Goal: Transaction & Acquisition: Purchase product/service

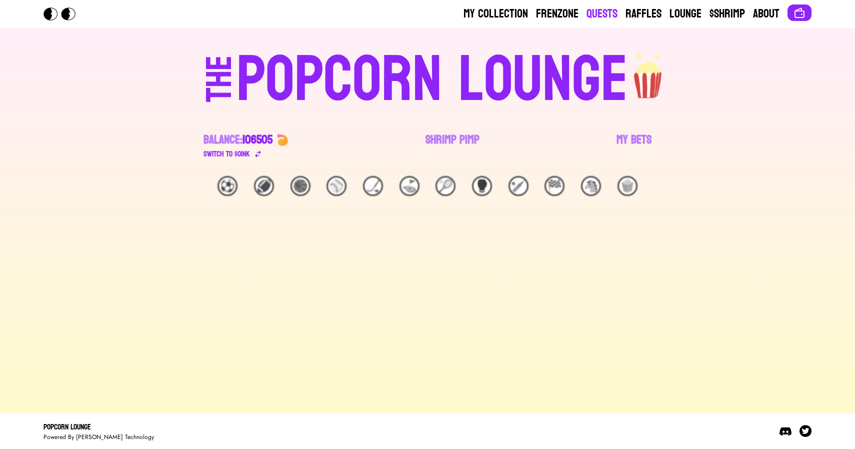
click at [608, 13] on link "Quests" at bounding box center [601, 14] width 31 height 16
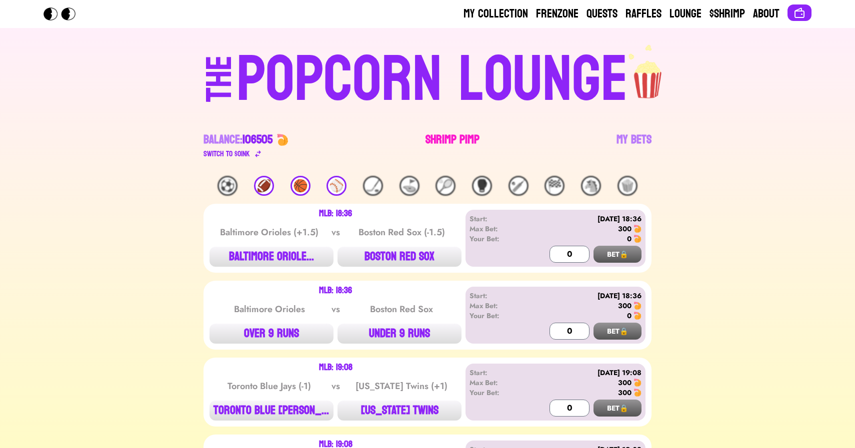
click at [446, 140] on link "Shrimp Pimp" at bounding box center [452, 146] width 54 height 28
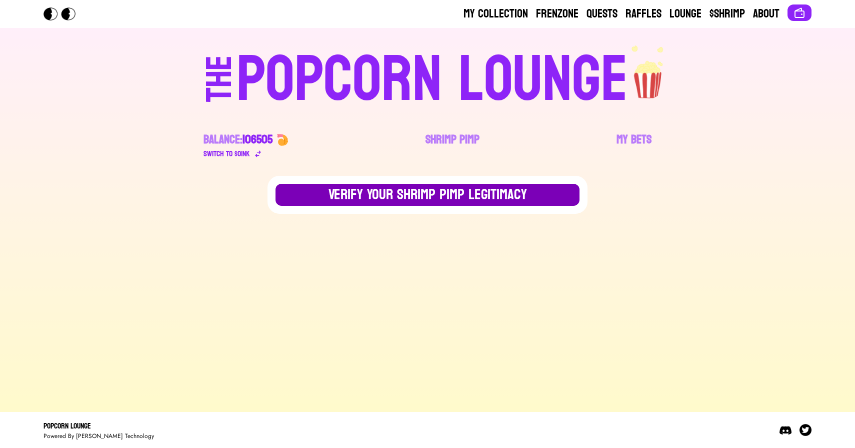
click at [399, 192] on button "Verify Your Shrimp Pimp Legitimacy" at bounding box center [427, 195] width 304 height 22
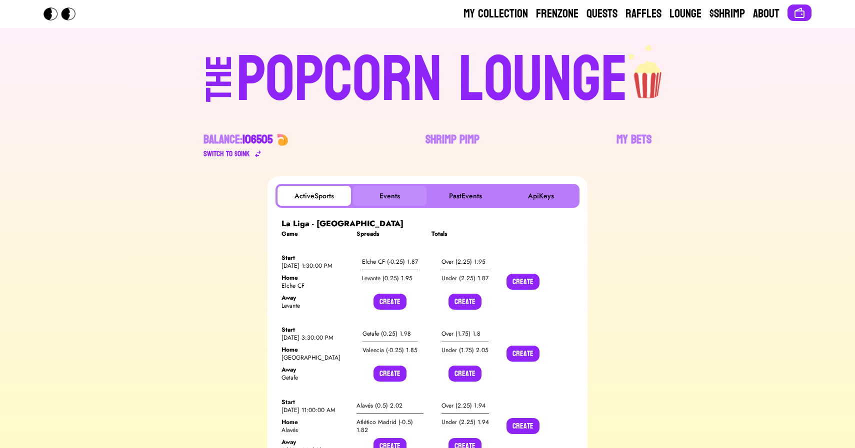
click at [390, 191] on button "Events" at bounding box center [389, 196] width 73 height 20
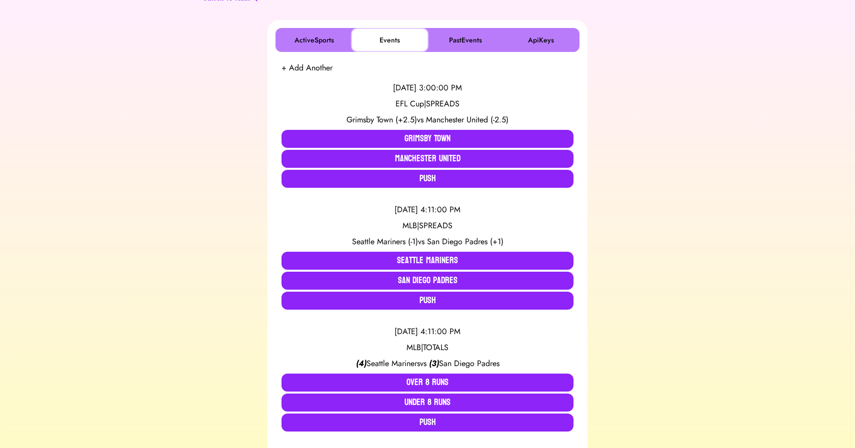
scroll to position [155, 0]
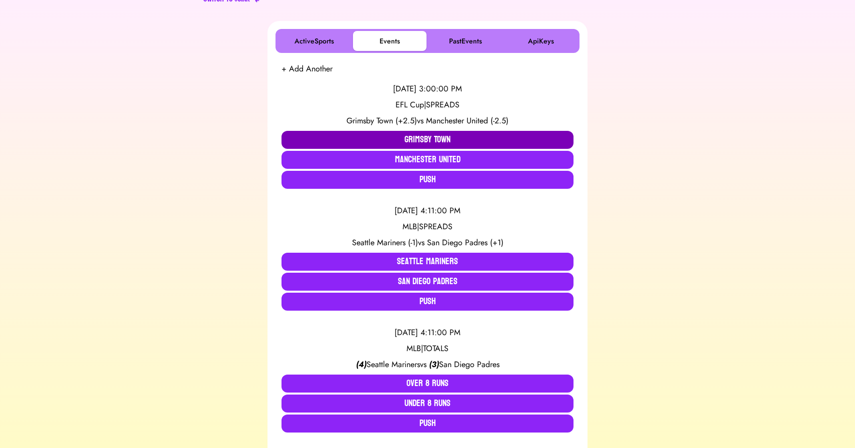
click at [396, 134] on button "Grimsby Town" at bounding box center [427, 140] width 292 height 18
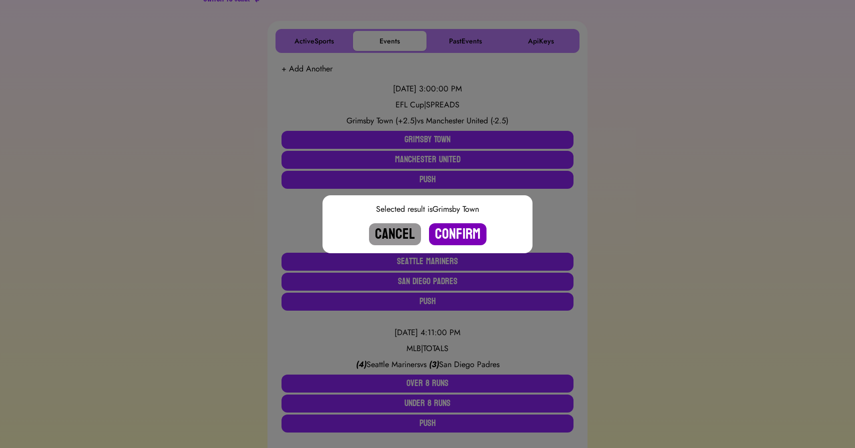
click at [452, 230] on button "Confirm" at bounding box center [457, 234] width 57 height 22
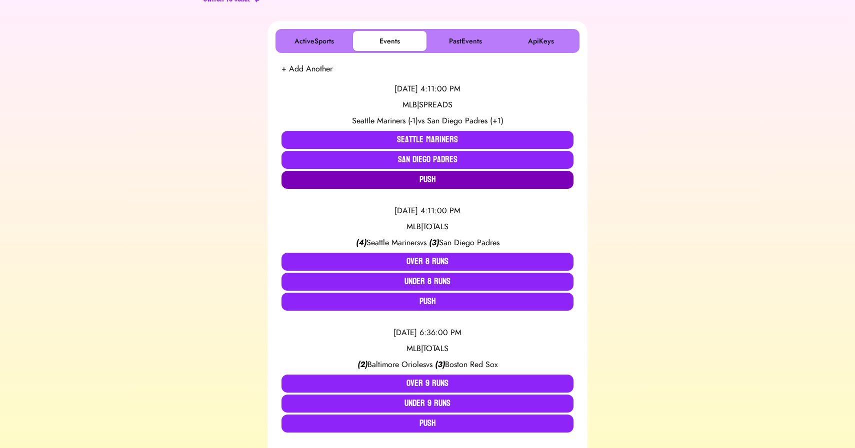
click at [400, 176] on button "Push" at bounding box center [427, 180] width 292 height 18
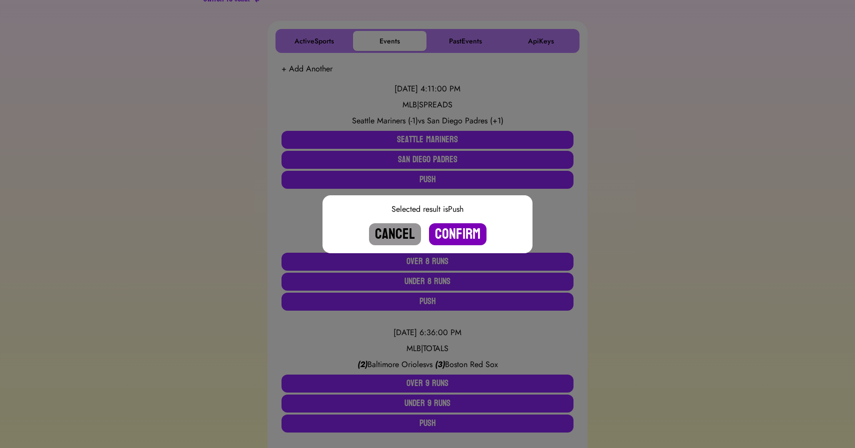
click at [464, 234] on button "Confirm" at bounding box center [457, 234] width 57 height 22
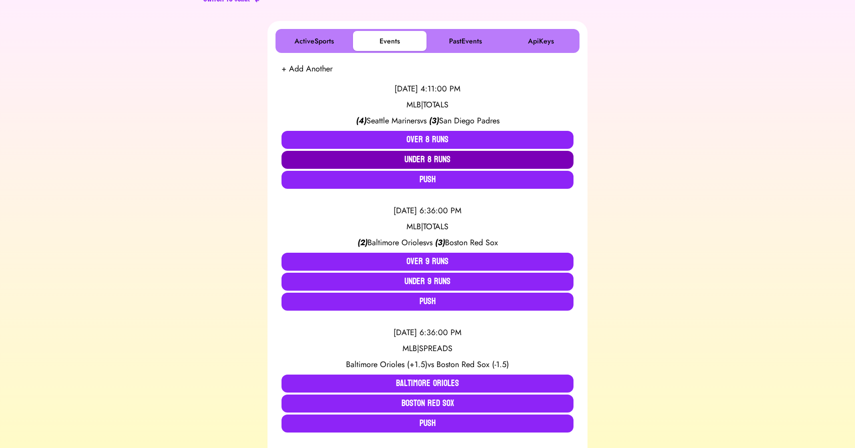
click at [412, 157] on button "Under 8 Runs" at bounding box center [427, 160] width 292 height 18
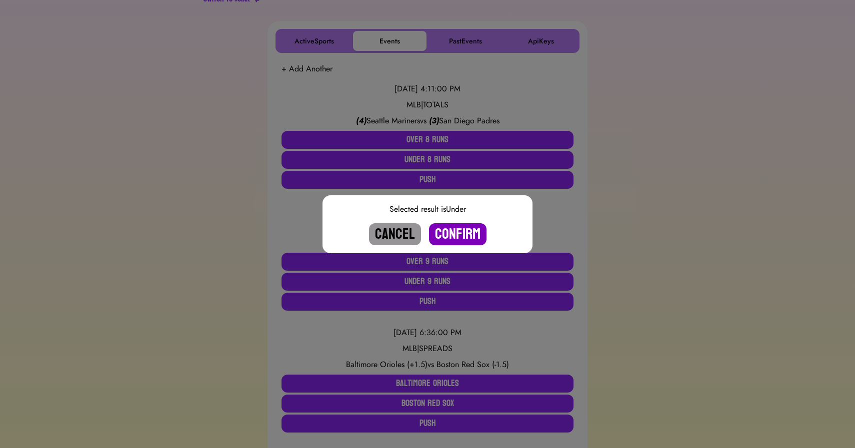
click at [454, 230] on button "Confirm" at bounding box center [457, 234] width 57 height 22
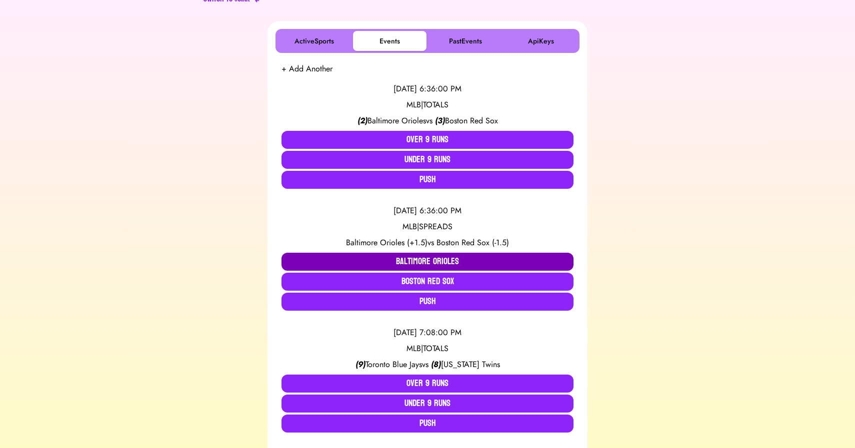
click at [429, 267] on button "Baltimore Orioles" at bounding box center [427, 262] width 292 height 18
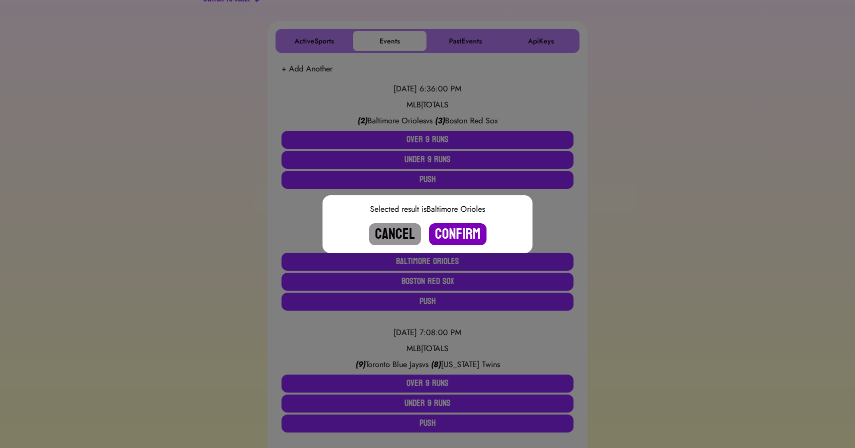
click at [457, 233] on button "Confirm" at bounding box center [457, 234] width 57 height 22
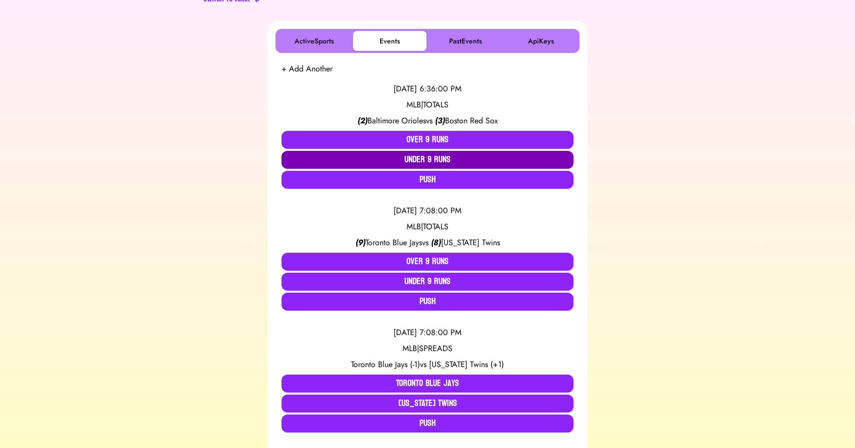
click at [439, 162] on button "Under 9 Runs" at bounding box center [427, 160] width 292 height 18
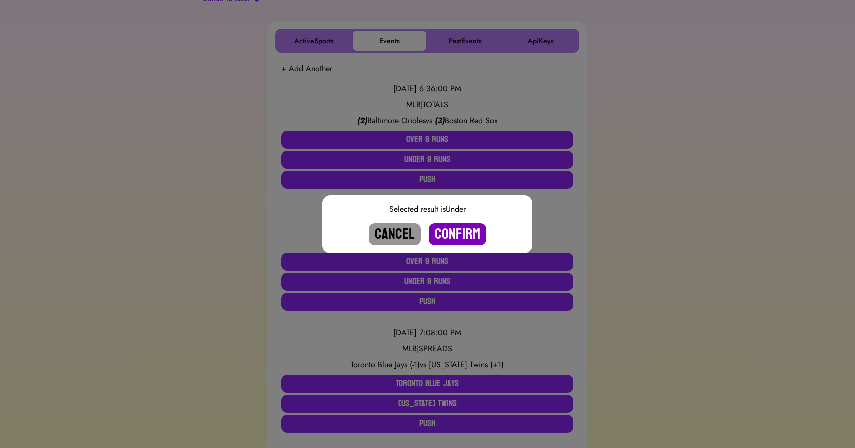
click at [447, 228] on button "Confirm" at bounding box center [457, 234] width 57 height 22
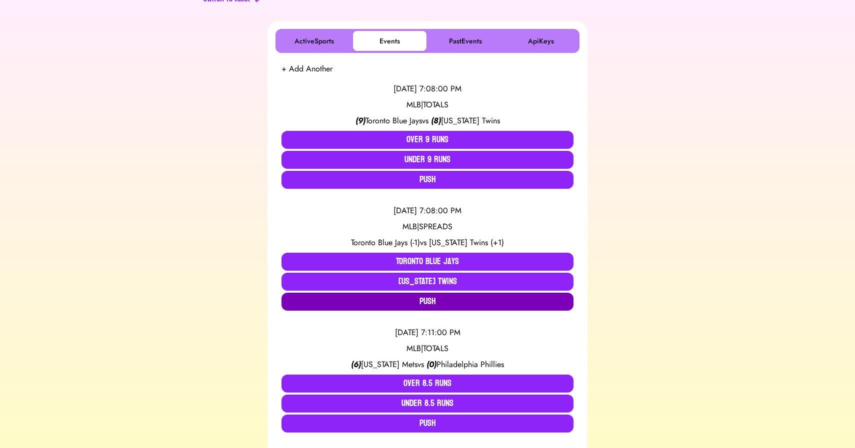
click at [413, 297] on button "Push" at bounding box center [427, 302] width 292 height 18
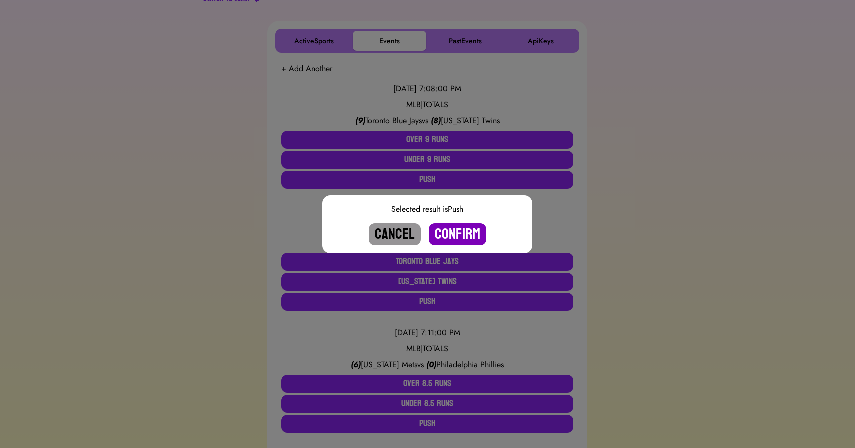
click at [455, 232] on button "Confirm" at bounding box center [457, 234] width 57 height 22
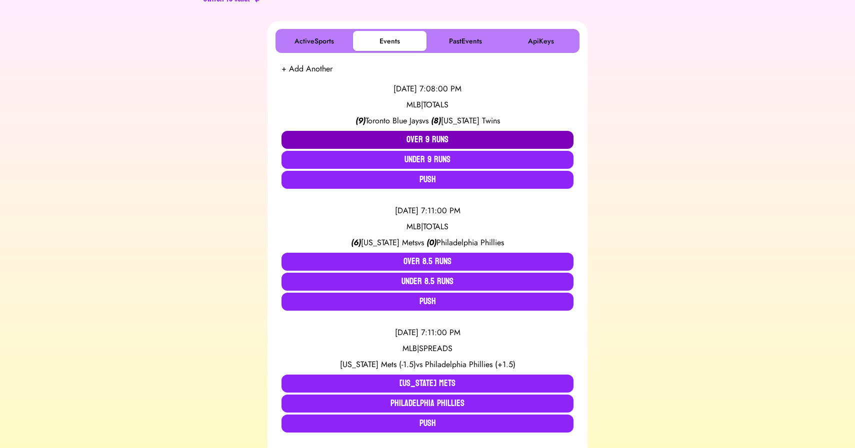
click at [427, 146] on button "Over 9 Runs" at bounding box center [427, 140] width 292 height 18
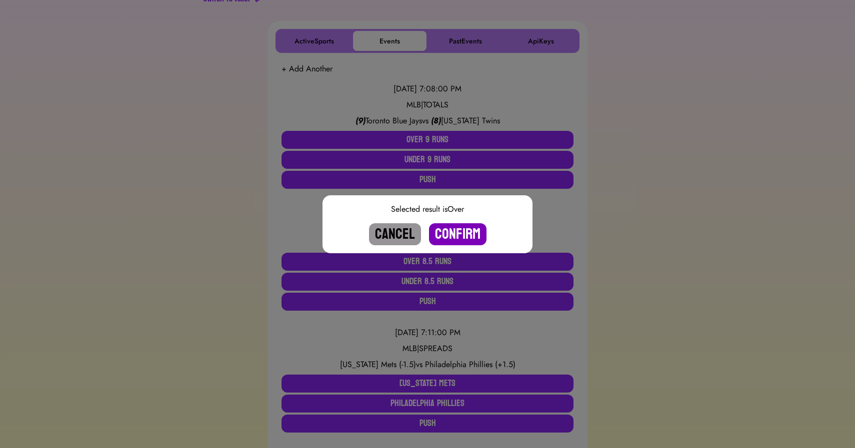
click at [454, 228] on button "Confirm" at bounding box center [457, 234] width 57 height 22
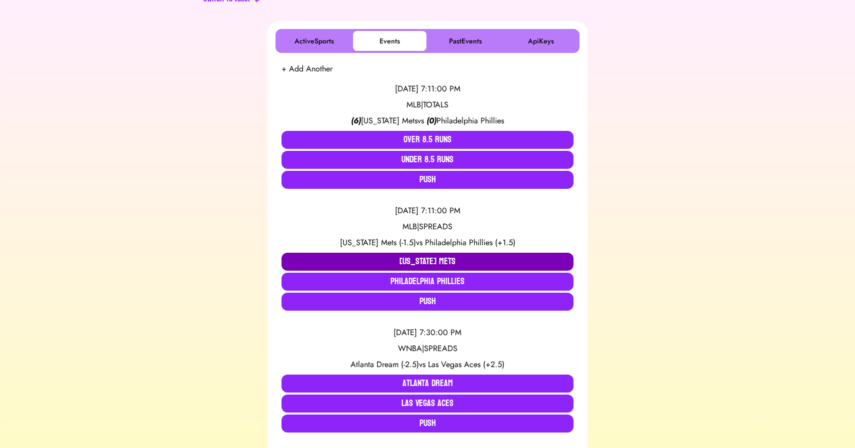
click at [432, 256] on button "[US_STATE] Mets" at bounding box center [427, 262] width 292 height 18
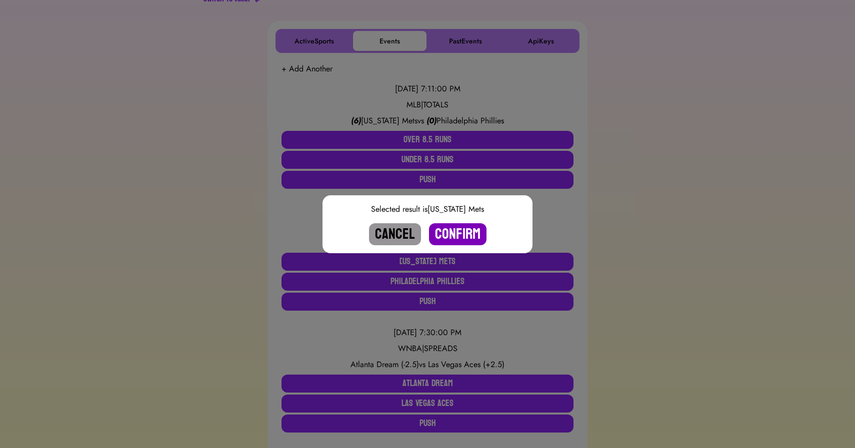
click at [454, 235] on button "Confirm" at bounding box center [457, 234] width 57 height 22
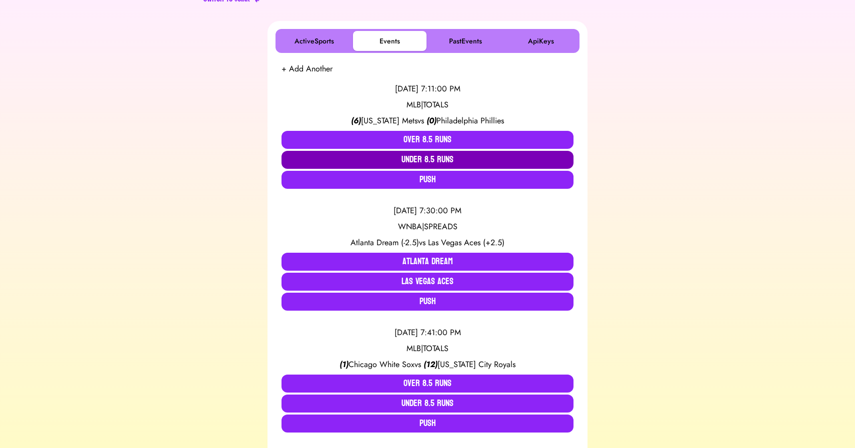
click at [421, 159] on button "Under 8.5 Runs" at bounding box center [427, 160] width 292 height 18
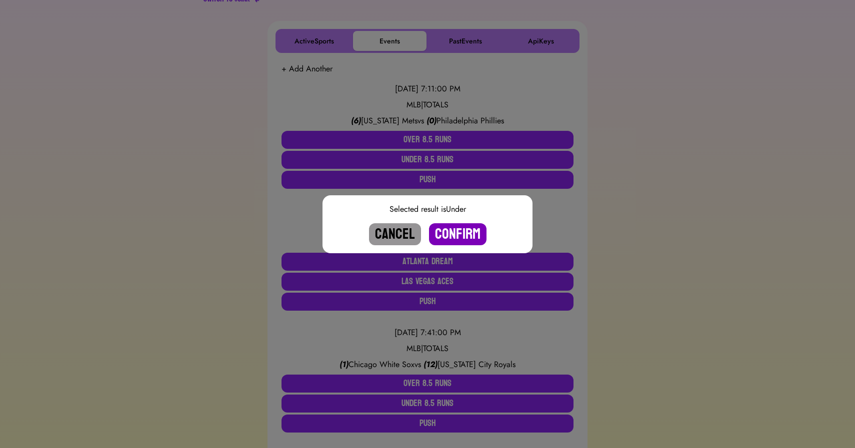
click at [456, 227] on button "Confirm" at bounding box center [457, 234] width 57 height 22
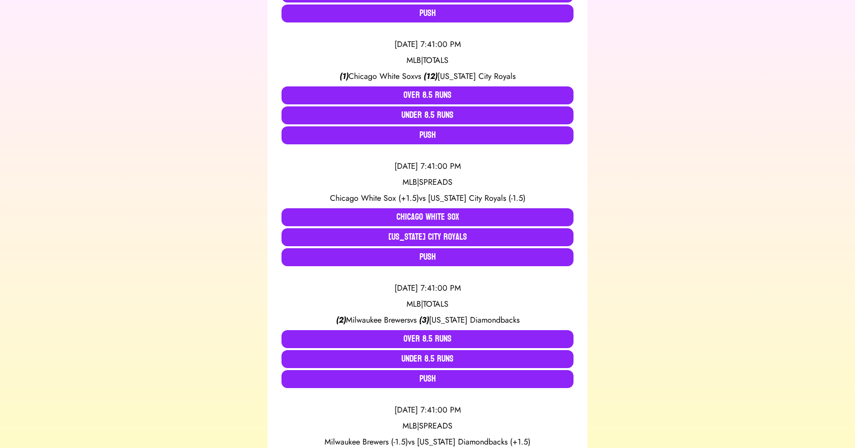
scroll to position [327, 0]
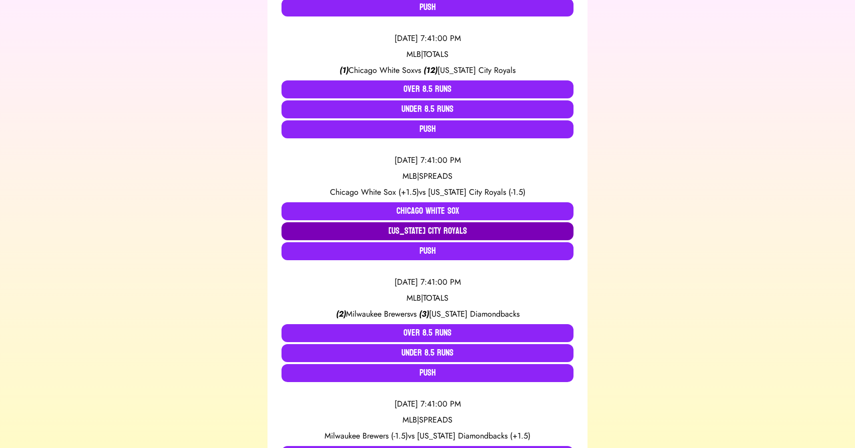
click at [439, 229] on button "Kansas City Royals" at bounding box center [427, 231] width 292 height 18
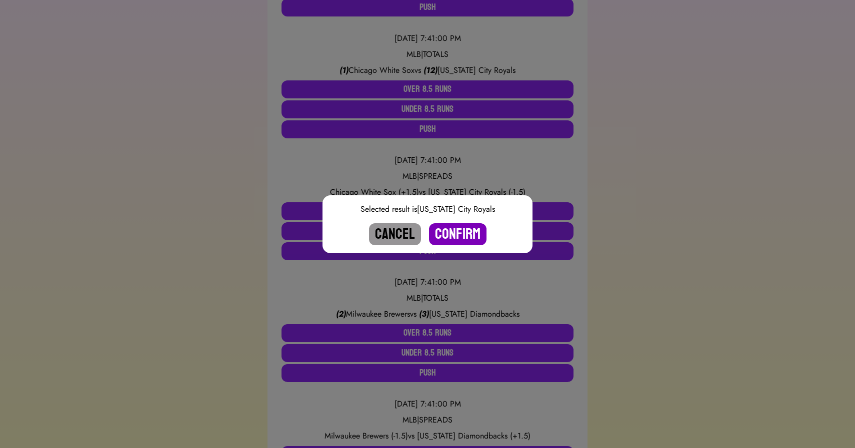
click at [459, 231] on button "Confirm" at bounding box center [457, 234] width 57 height 22
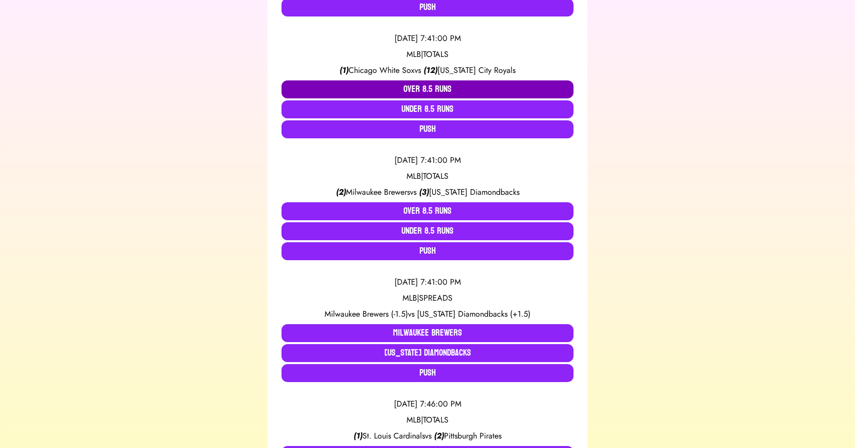
click at [416, 93] on button "Over 8.5 Runs" at bounding box center [427, 89] width 292 height 18
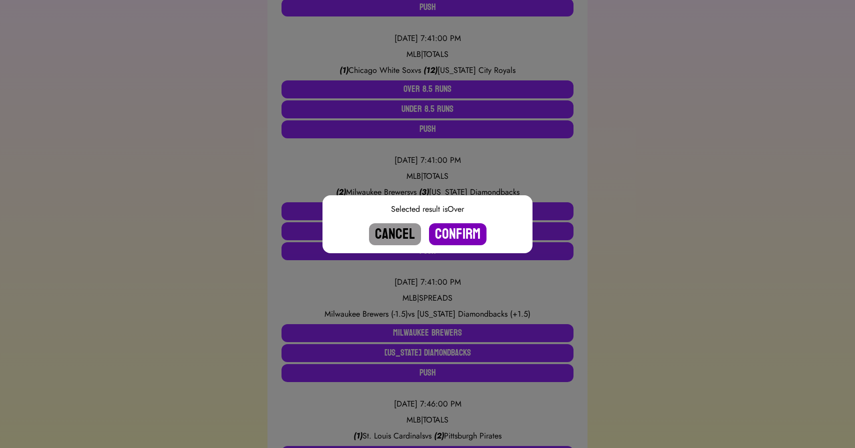
click at [463, 236] on button "Confirm" at bounding box center [457, 234] width 57 height 22
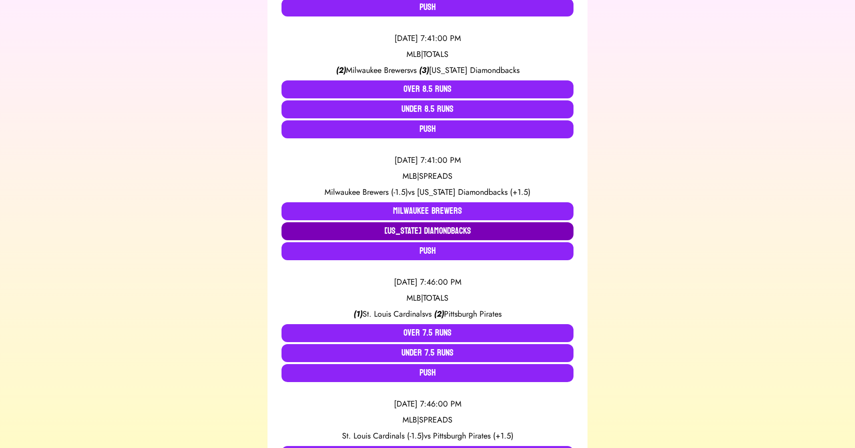
click at [448, 231] on button "[US_STATE] Diamondbacks" at bounding box center [427, 231] width 292 height 18
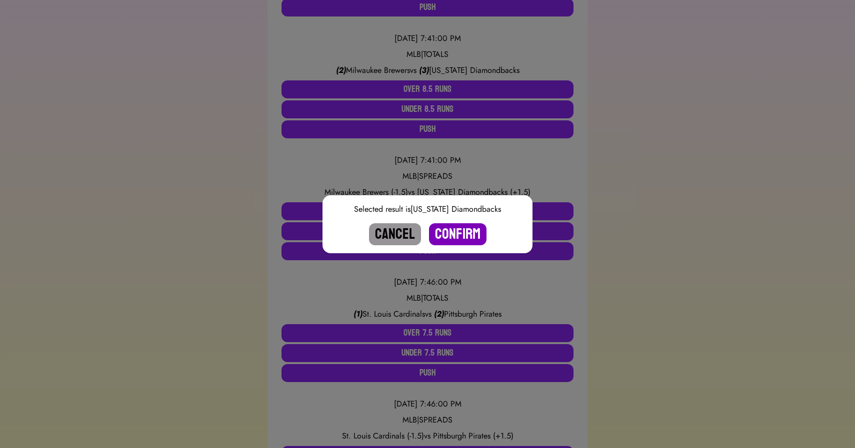
click at [453, 232] on button "Confirm" at bounding box center [457, 234] width 57 height 22
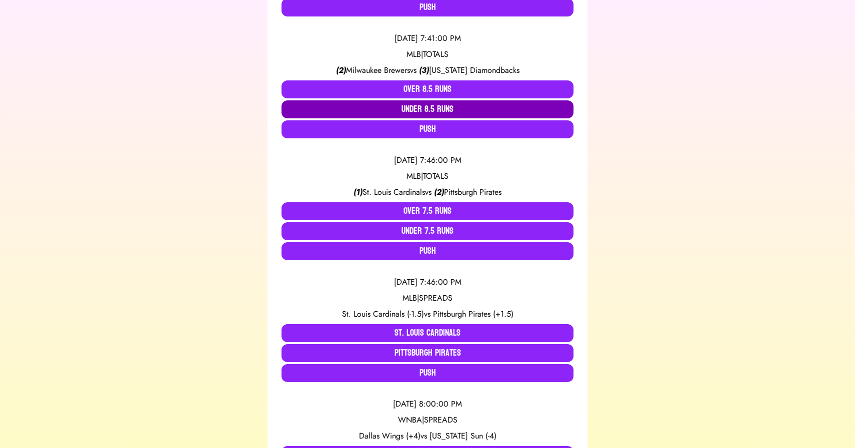
click at [431, 110] on button "Under 8.5 Runs" at bounding box center [427, 109] width 292 height 18
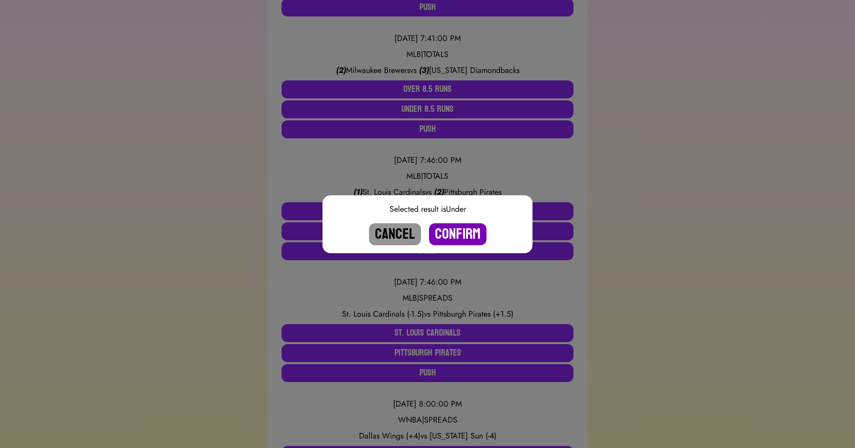
click at [455, 232] on button "Confirm" at bounding box center [457, 234] width 57 height 22
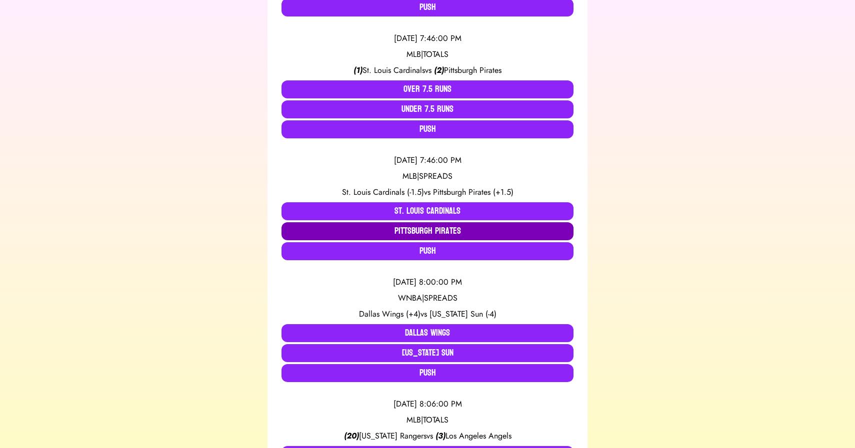
click at [446, 231] on button "Pittsburgh Pirates" at bounding box center [427, 231] width 292 height 18
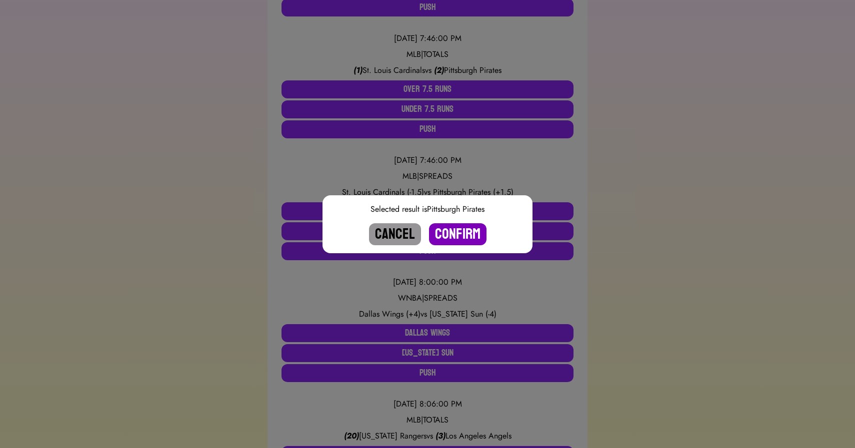
click at [463, 232] on button "Confirm" at bounding box center [457, 234] width 57 height 22
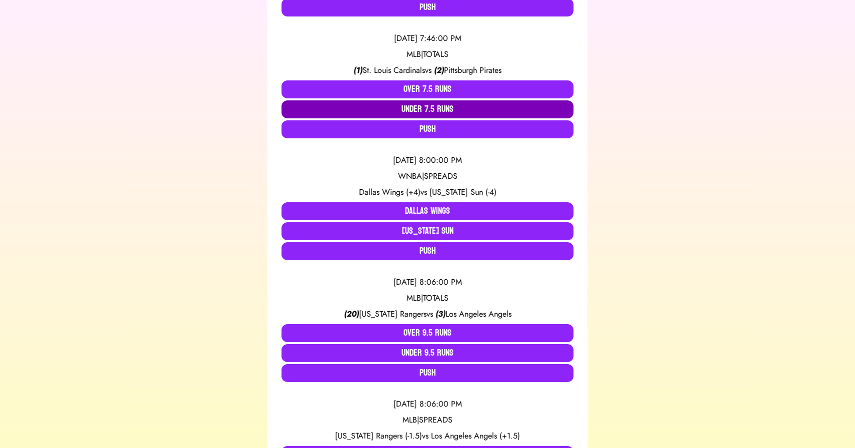
click at [431, 110] on button "Under 7.5 Runs" at bounding box center [427, 109] width 292 height 18
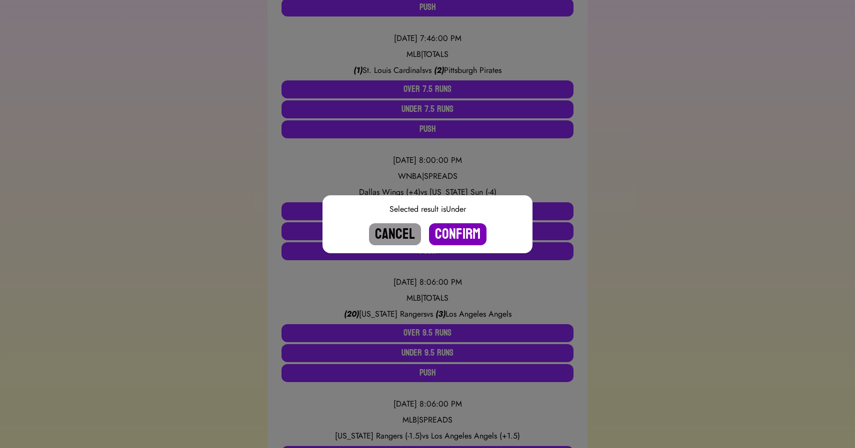
click at [451, 230] on button "Confirm" at bounding box center [457, 234] width 57 height 22
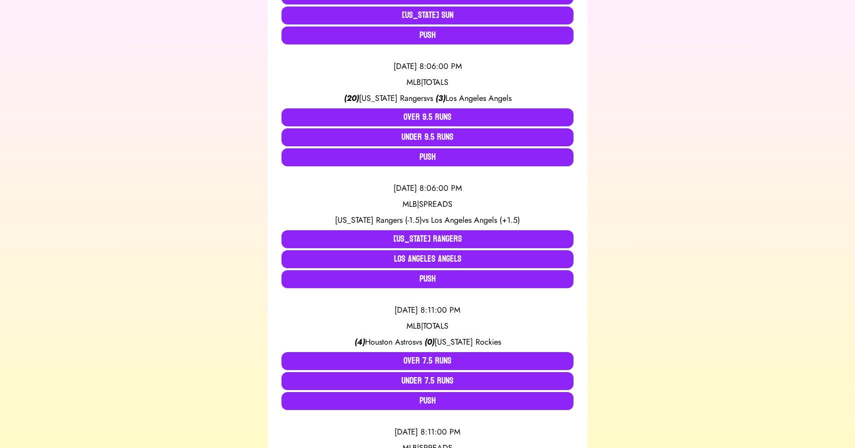
scroll to position [438, 0]
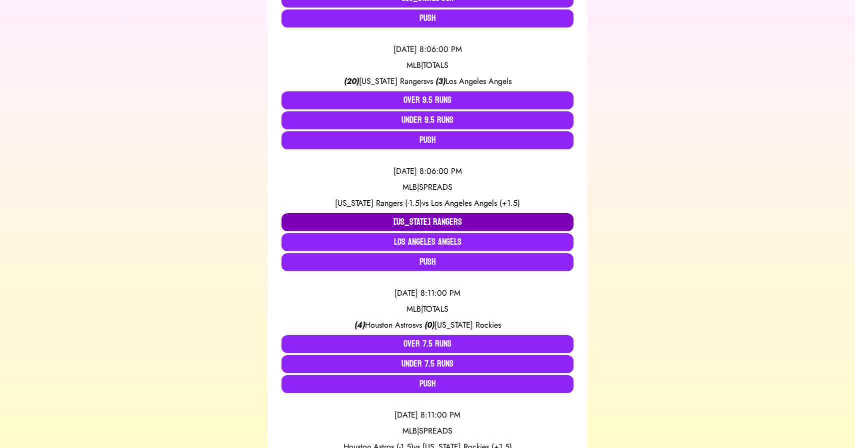
click at [380, 221] on button "Texas Rangers" at bounding box center [427, 222] width 292 height 18
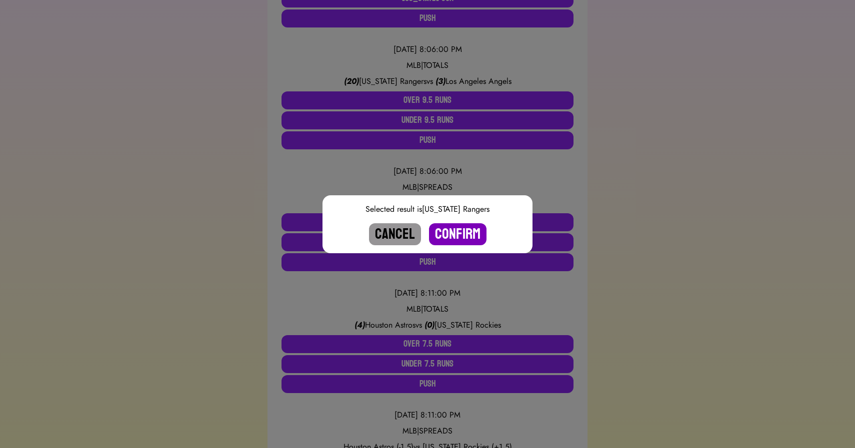
click at [448, 235] on button "Confirm" at bounding box center [457, 234] width 57 height 22
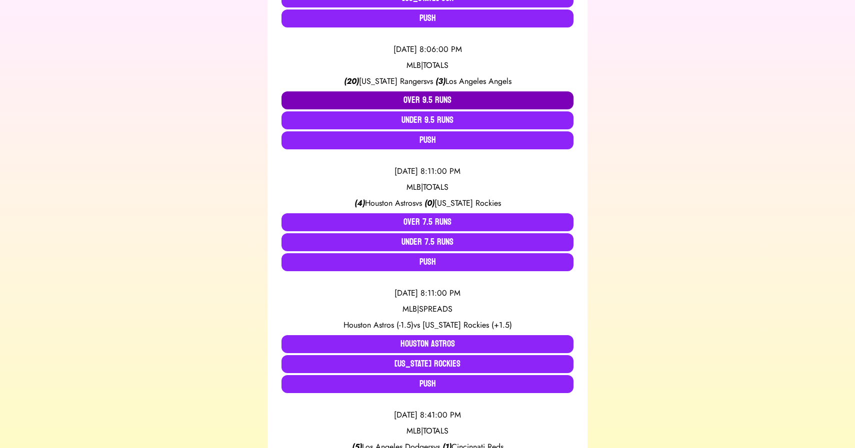
click at [420, 97] on button "Over 9.5 Runs" at bounding box center [427, 100] width 292 height 18
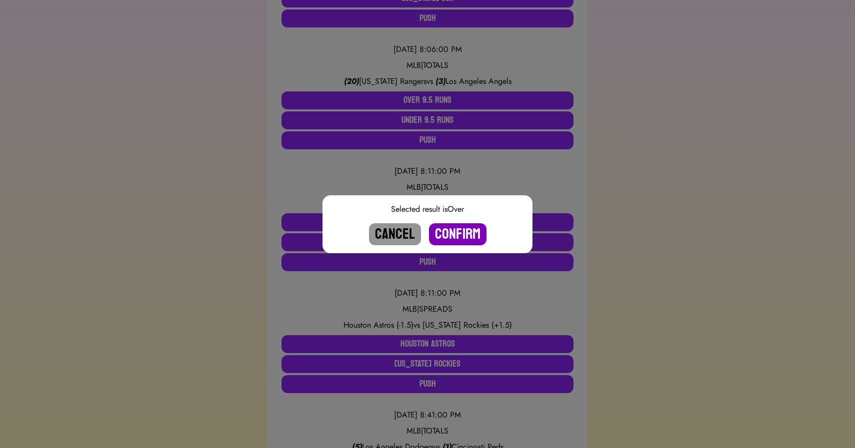
click at [459, 232] on button "Confirm" at bounding box center [457, 234] width 57 height 22
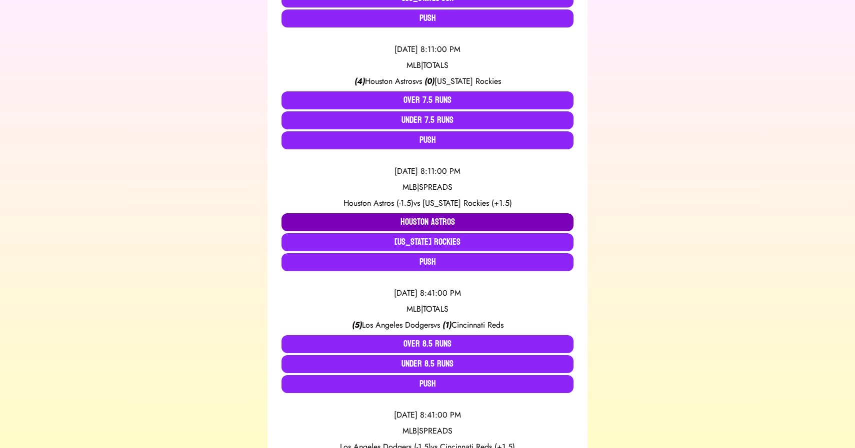
click at [425, 221] on button "Houston Astros" at bounding box center [427, 222] width 292 height 18
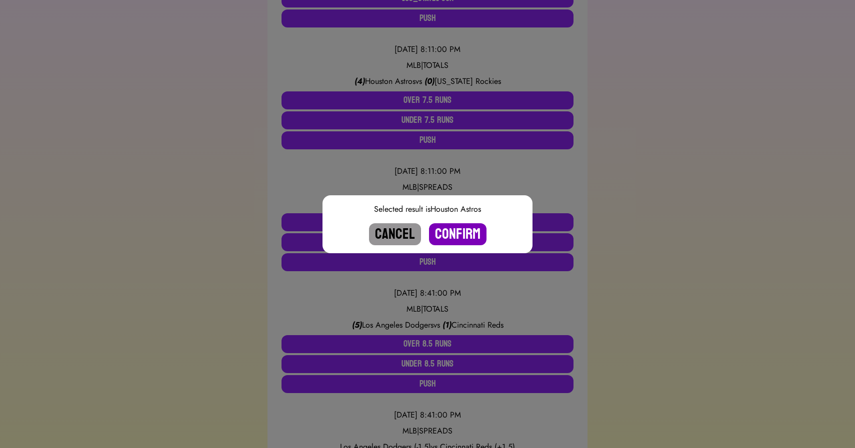
click at [462, 228] on button "Confirm" at bounding box center [457, 234] width 57 height 22
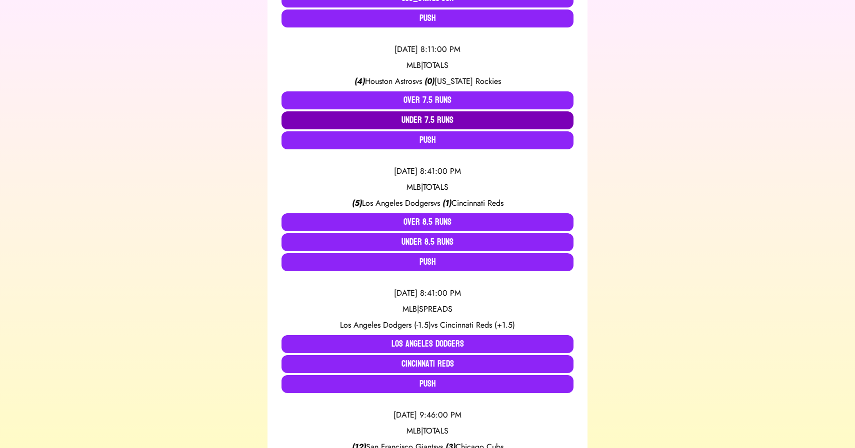
click at [436, 124] on button "Under 7.5 Runs" at bounding box center [427, 120] width 292 height 18
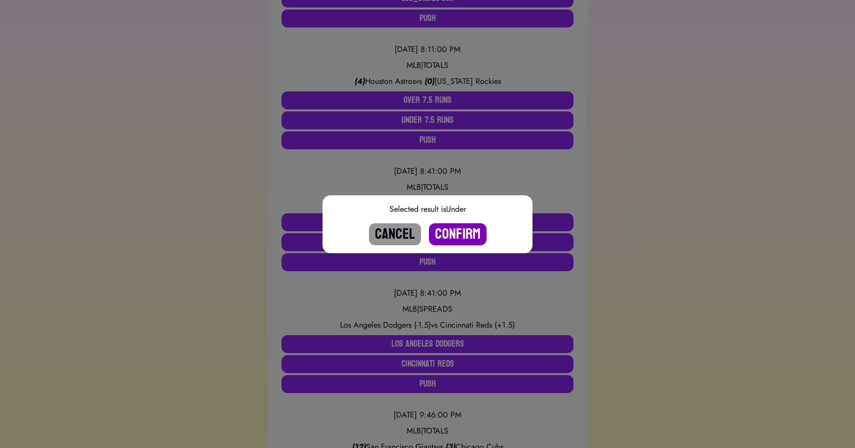
click at [457, 229] on button "Confirm" at bounding box center [457, 234] width 57 height 22
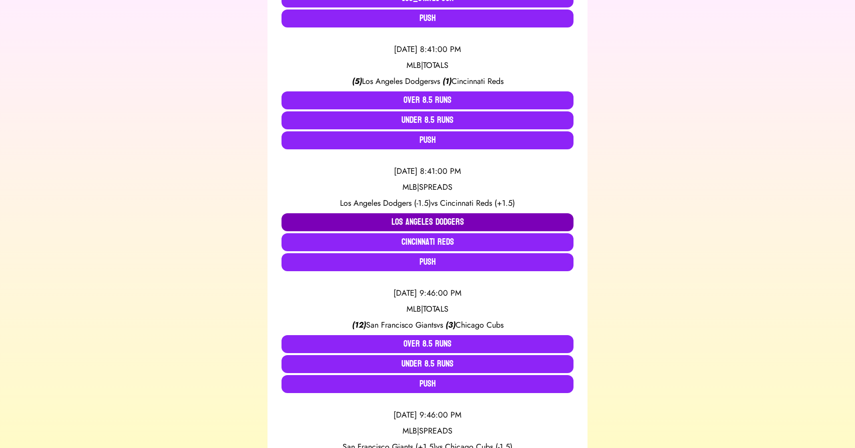
click at [418, 221] on button "Los Angeles Dodgers" at bounding box center [427, 222] width 292 height 18
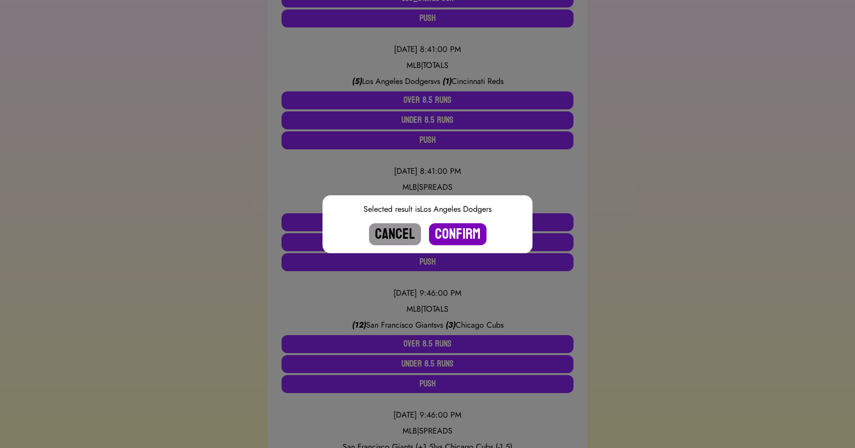
click at [452, 234] on button "Confirm" at bounding box center [457, 234] width 57 height 22
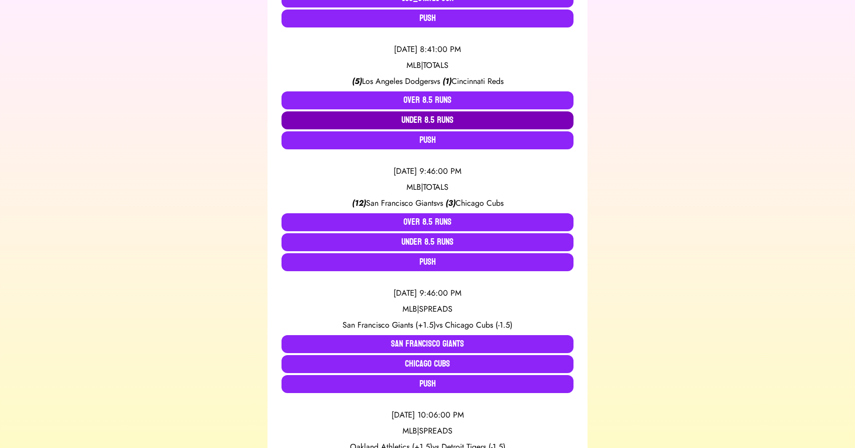
click at [422, 121] on button "Under 8.5 Runs" at bounding box center [427, 120] width 292 height 18
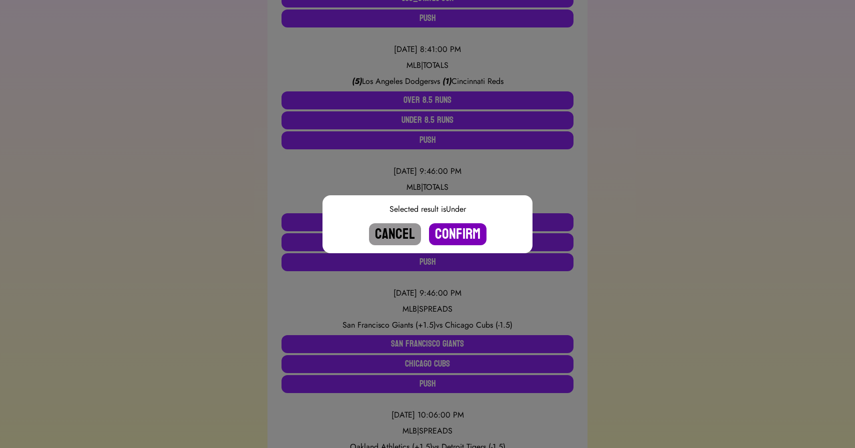
click at [462, 236] on button "Confirm" at bounding box center [457, 234] width 57 height 22
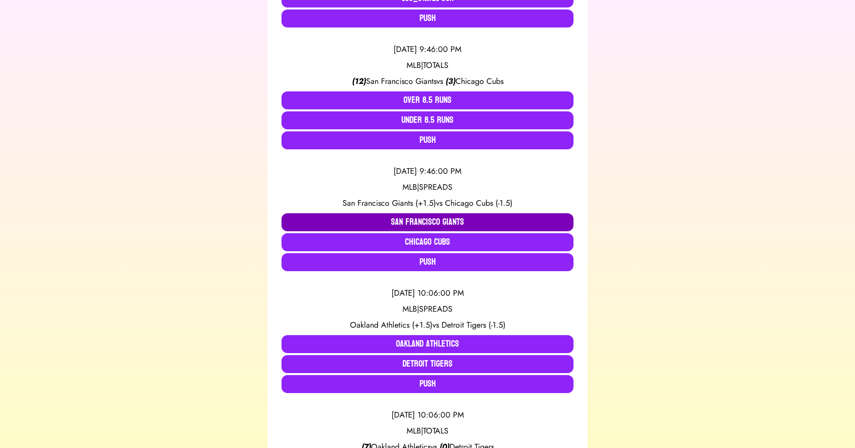
click at [431, 221] on button "San Francisco Giants" at bounding box center [427, 222] width 292 height 18
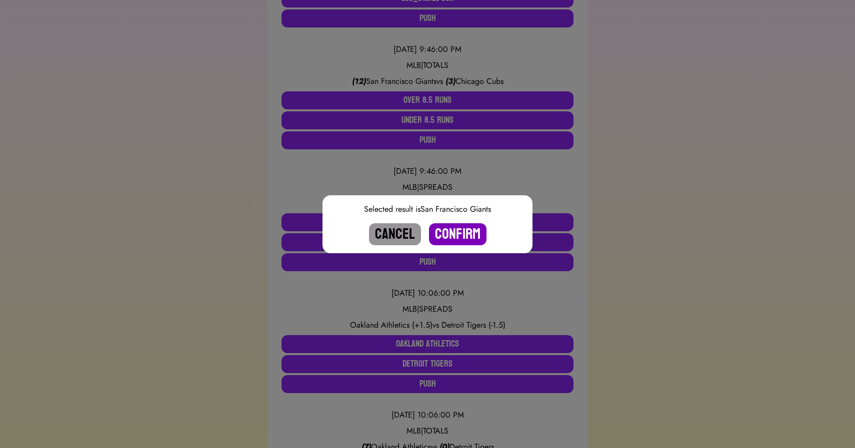
click at [451, 231] on button "Confirm" at bounding box center [457, 234] width 57 height 22
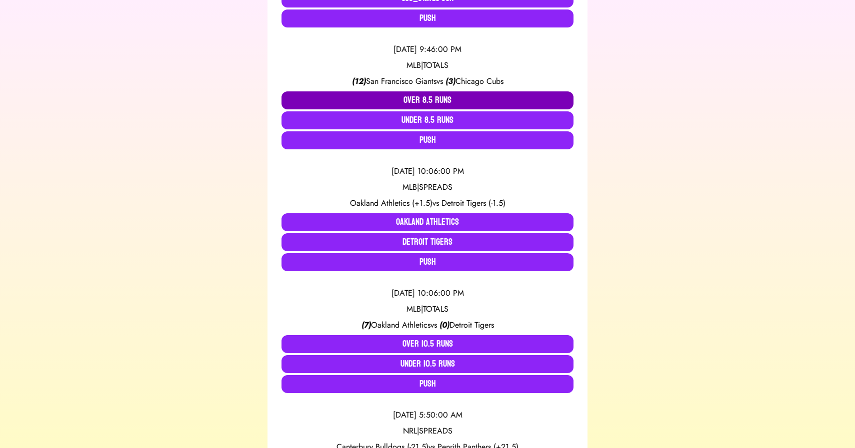
click at [431, 103] on button "Over 8.5 Runs" at bounding box center [427, 100] width 292 height 18
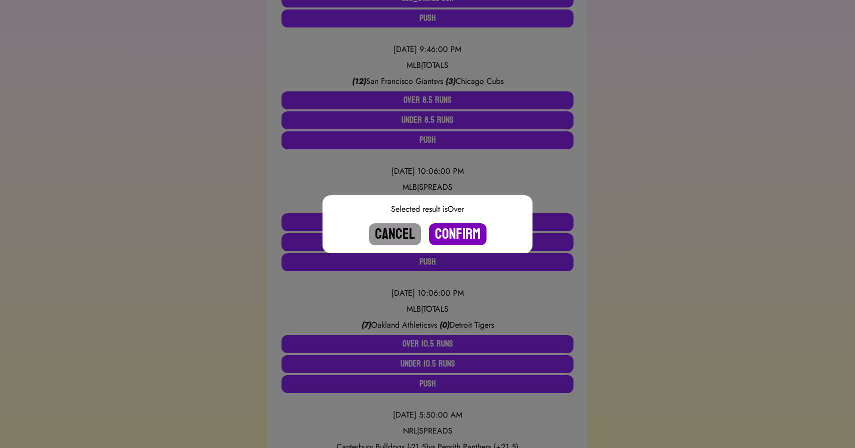
click at [466, 233] on button "Confirm" at bounding box center [457, 234] width 57 height 22
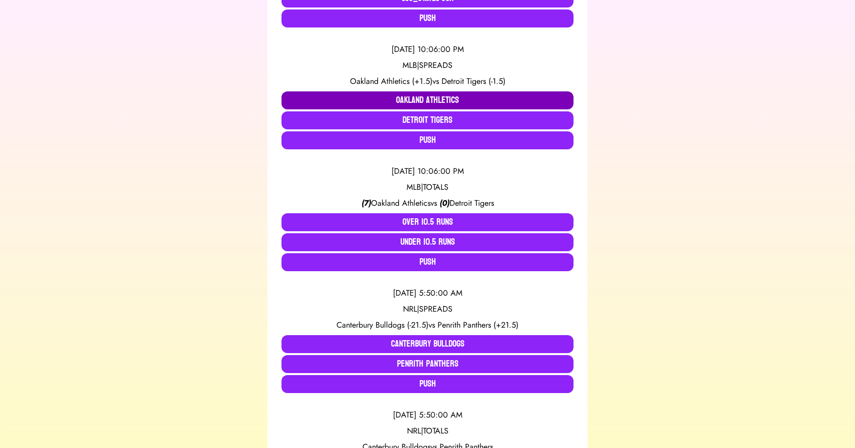
click at [432, 99] on button "Oakland Athletics" at bounding box center [427, 100] width 292 height 18
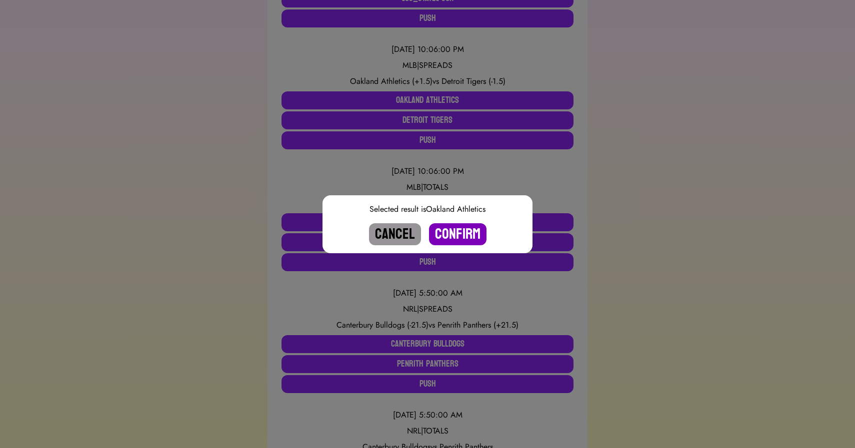
click at [463, 230] on button "Confirm" at bounding box center [457, 234] width 57 height 22
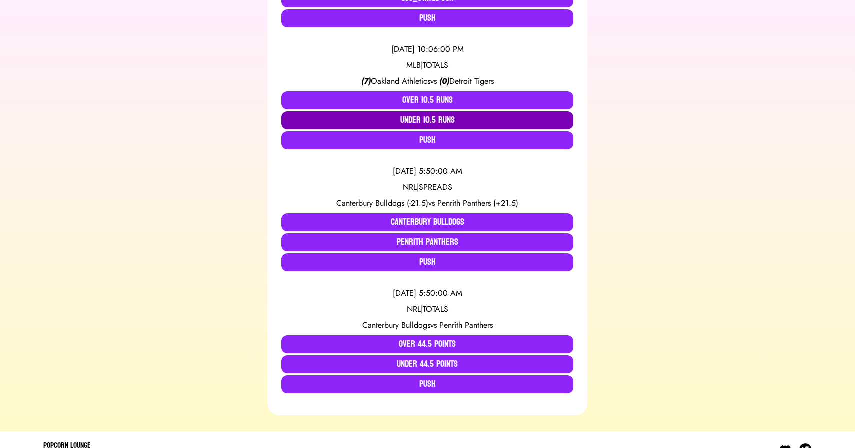
click at [439, 121] on button "Under 10.5 Runs" at bounding box center [427, 120] width 292 height 18
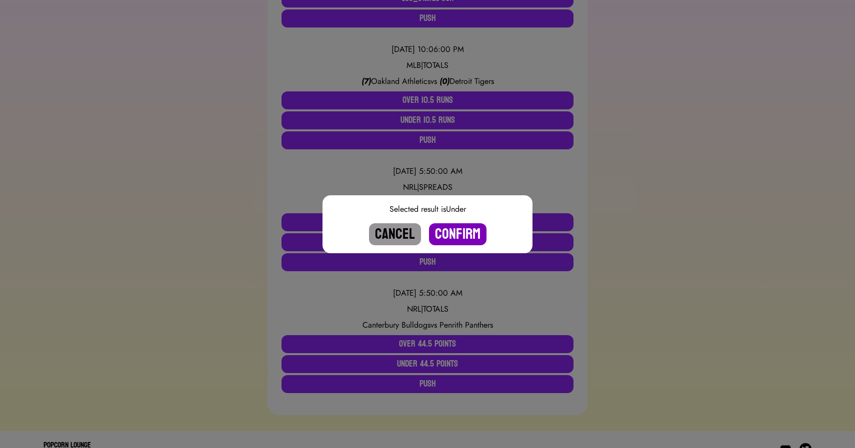
click at [463, 237] on button "Confirm" at bounding box center [457, 234] width 57 height 22
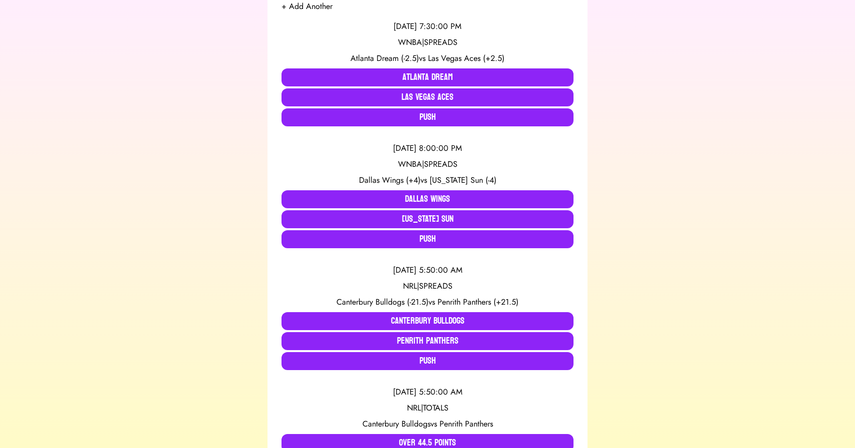
scroll to position [117, 0]
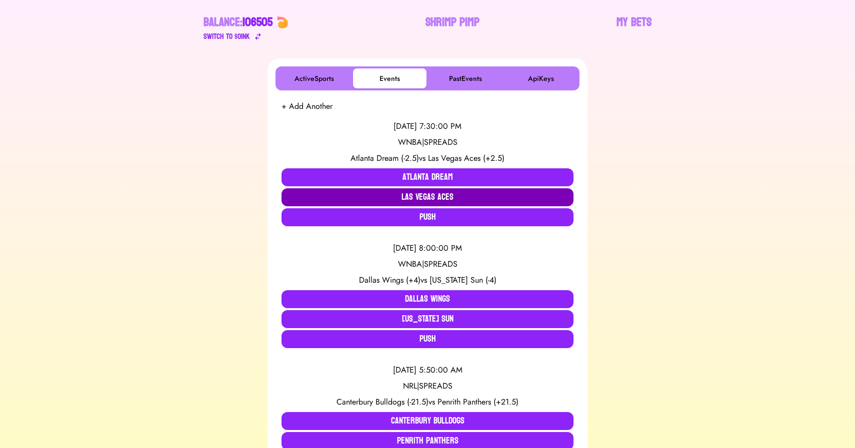
click at [396, 195] on button "Las Vegas Aces" at bounding box center [427, 197] width 292 height 18
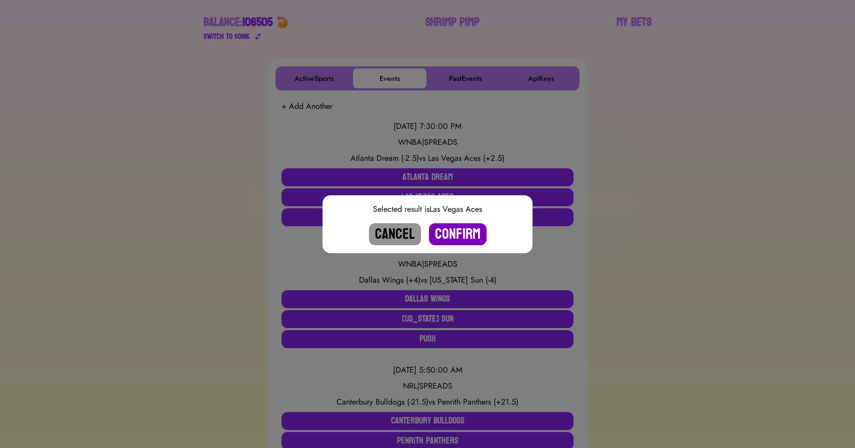
click at [463, 231] on button "Confirm" at bounding box center [457, 234] width 57 height 22
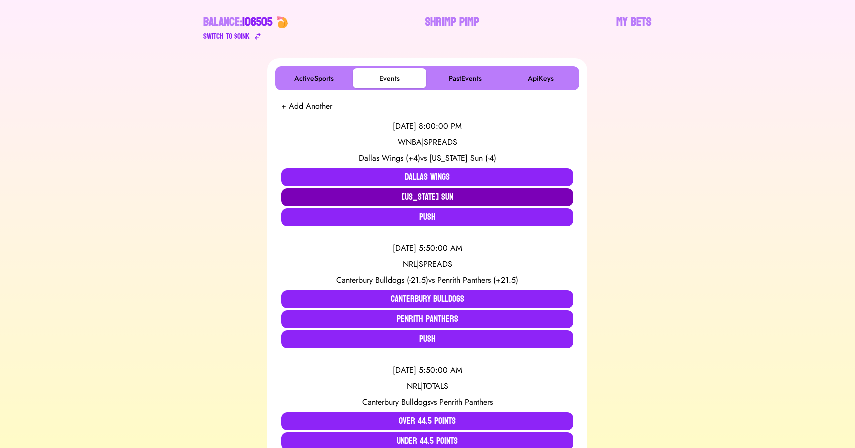
click at [399, 201] on button "Connecticut Sun" at bounding box center [427, 197] width 292 height 18
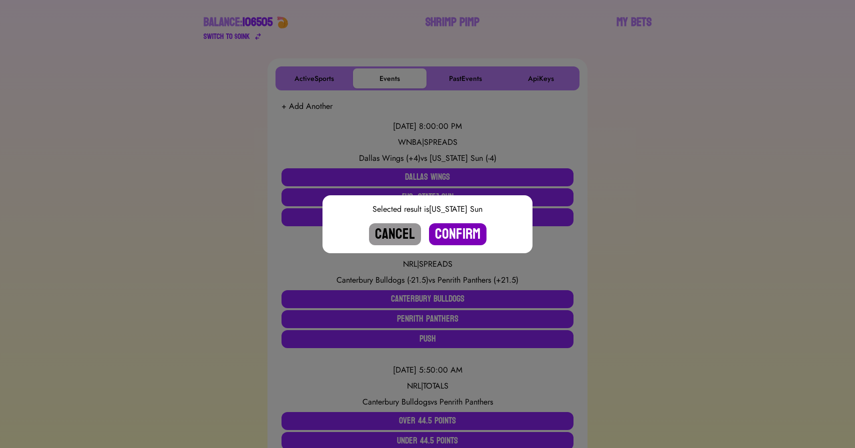
click at [461, 233] on button "Confirm" at bounding box center [457, 234] width 57 height 22
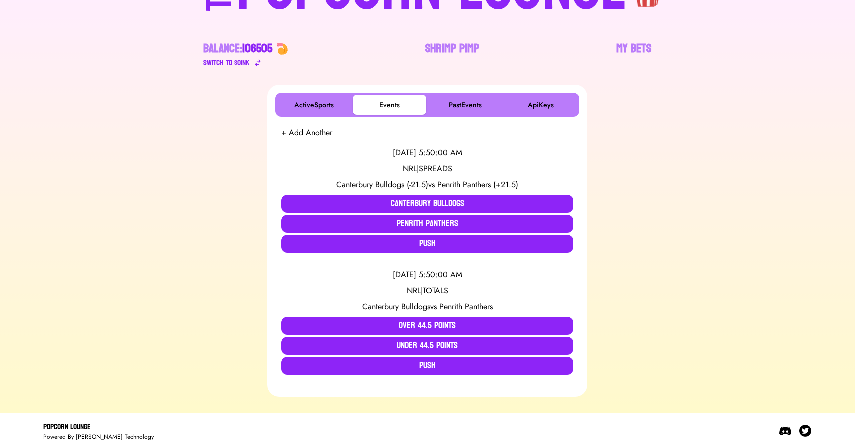
scroll to position [84, 0]
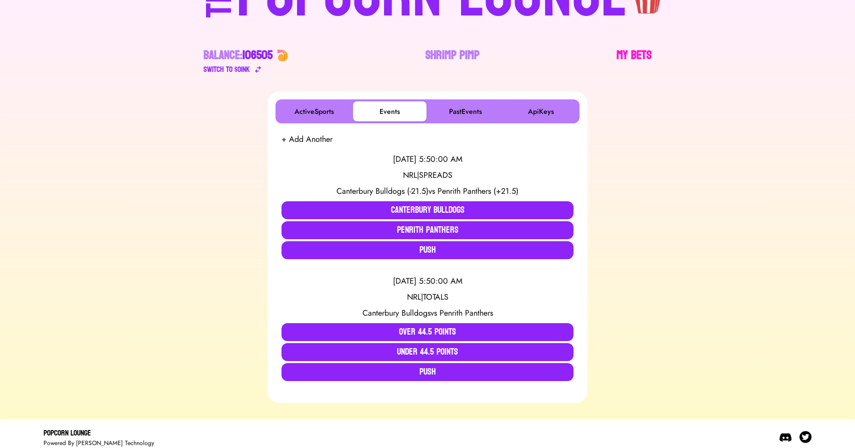
click at [639, 53] on link "My Bets" at bounding box center [633, 61] width 35 height 28
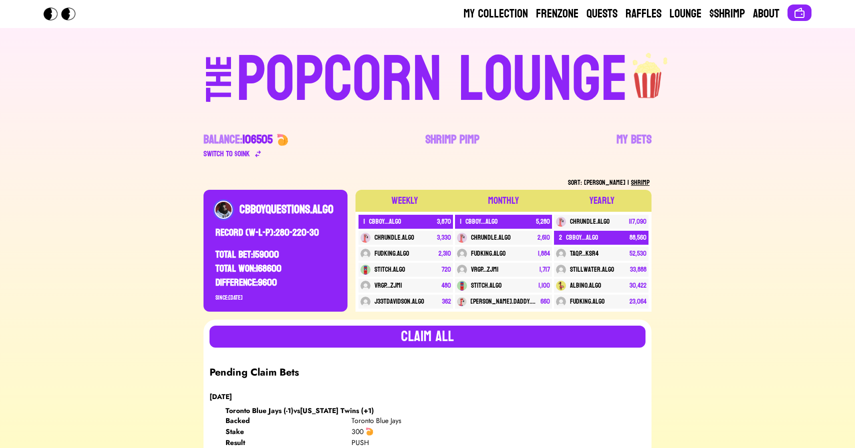
click at [417, 87] on div "POPCORN LOUNGE" at bounding box center [431, 80] width 391 height 64
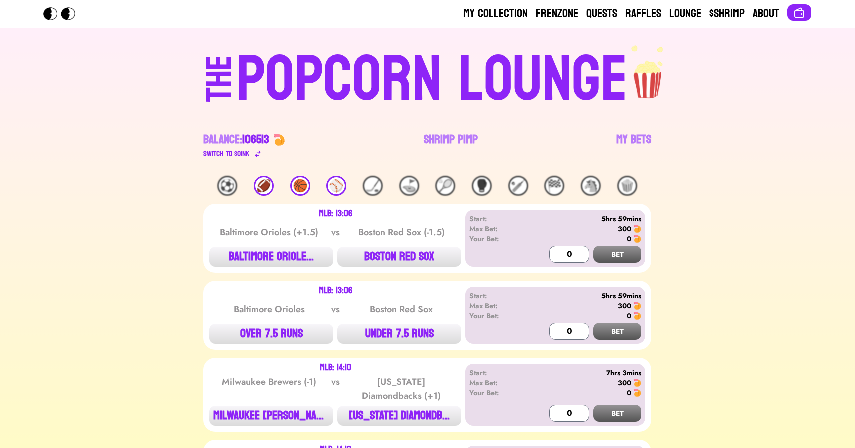
click at [335, 180] on div "⚾️" at bounding box center [336, 186] width 20 height 20
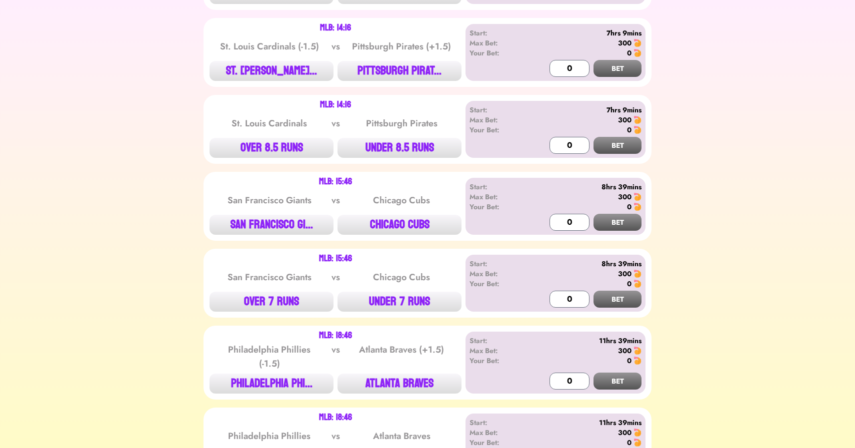
scroll to position [663, 0]
click at [384, 65] on button "PITTSBURGH PIRAT..." at bounding box center [399, 70] width 124 height 20
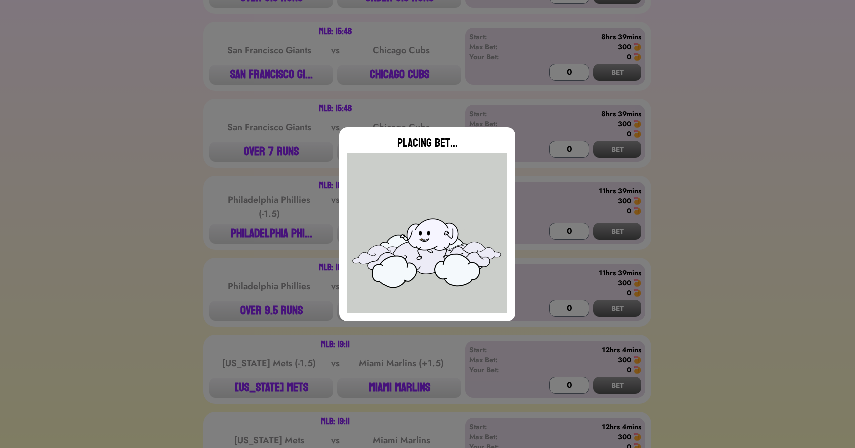
scroll to position [816, 0]
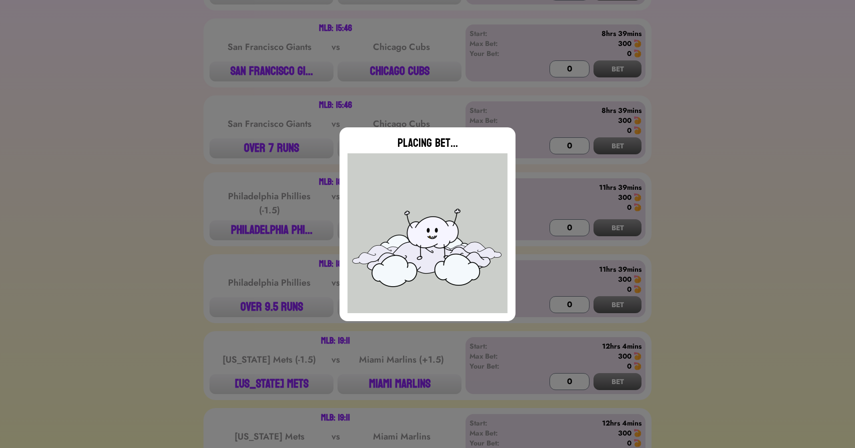
type input "0"
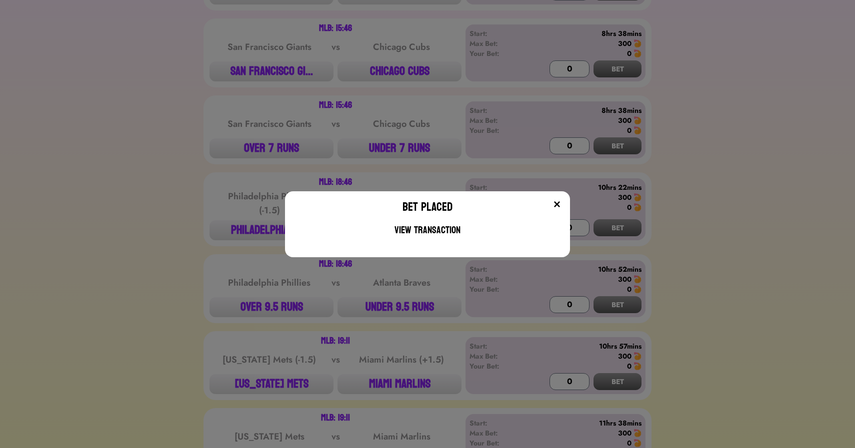
click at [206, 169] on div "Bet Placed View Transaction" at bounding box center [427, 224] width 855 height 448
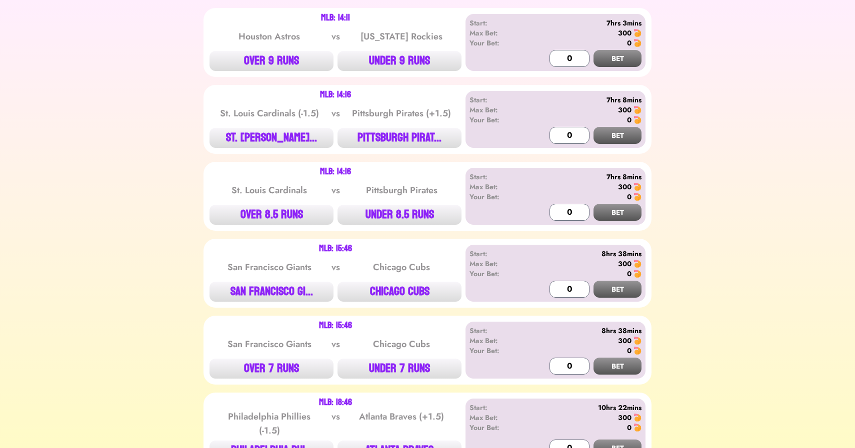
scroll to position [0, 0]
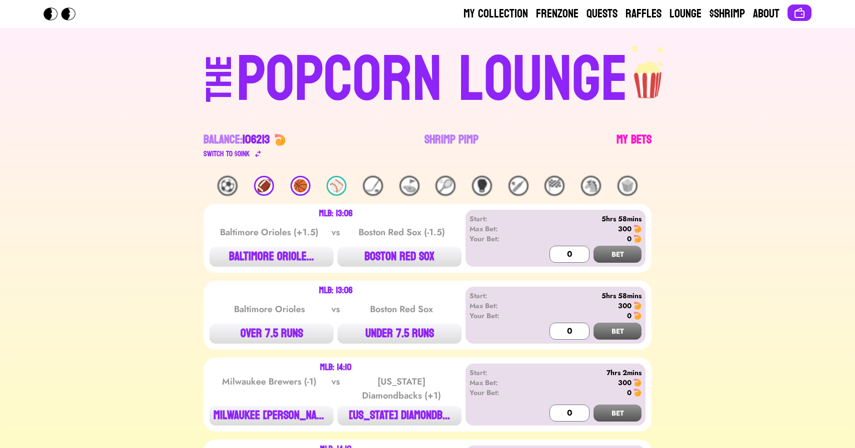
click at [631, 134] on link "My Bets" at bounding box center [633, 146] width 35 height 28
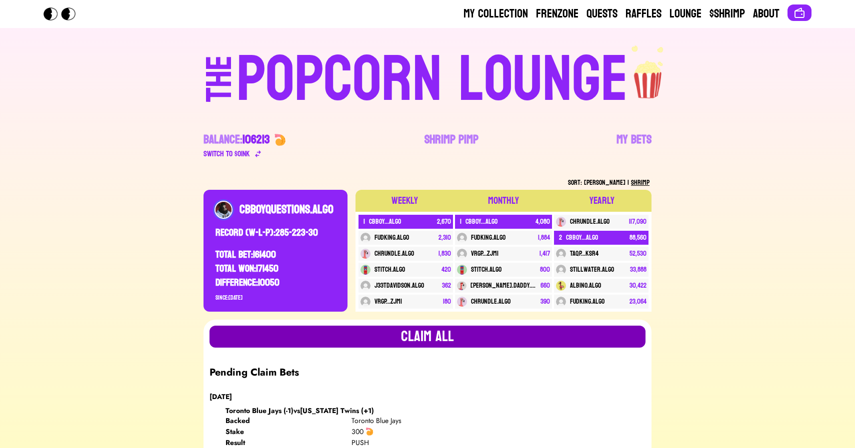
click at [445, 326] on button "Claim all" at bounding box center [427, 337] width 436 height 22
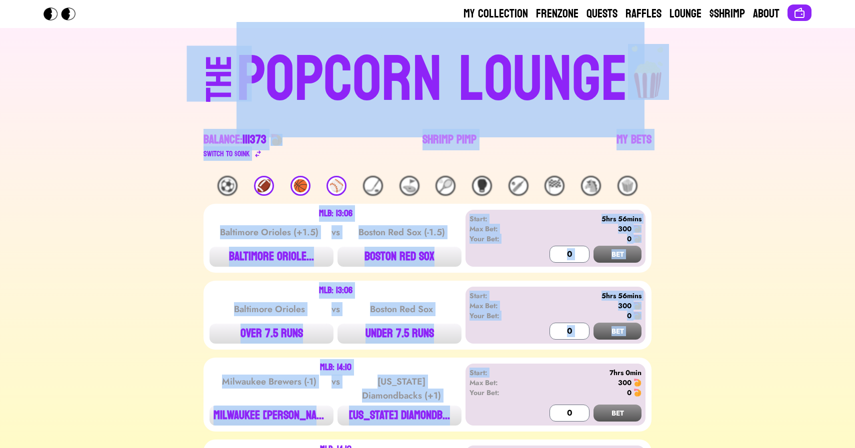
drag, startPoint x: 89, startPoint y: 64, endPoint x: 661, endPoint y: 350, distance: 638.8
drag, startPoint x: 668, startPoint y: 408, endPoint x: 120, endPoint y: 84, distance: 637.0
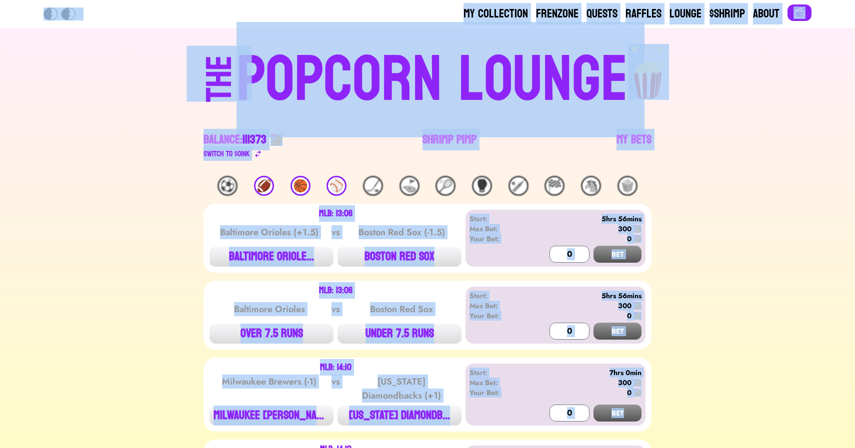
drag, startPoint x: 65, startPoint y: 61, endPoint x: 685, endPoint y: 417, distance: 714.0
drag, startPoint x: 701, startPoint y: 421, endPoint x: 43, endPoint y: 76, distance: 743.1
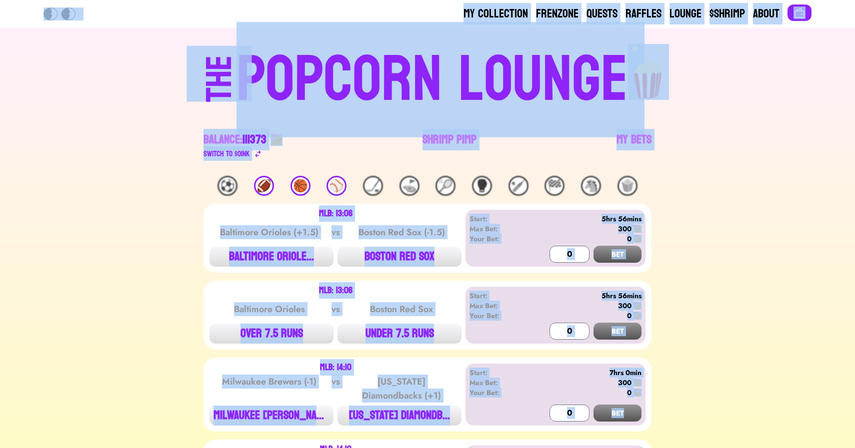
drag, startPoint x: 56, startPoint y: 75, endPoint x: 673, endPoint y: 406, distance: 700.6
